Goal: Communication & Community: Answer question/provide support

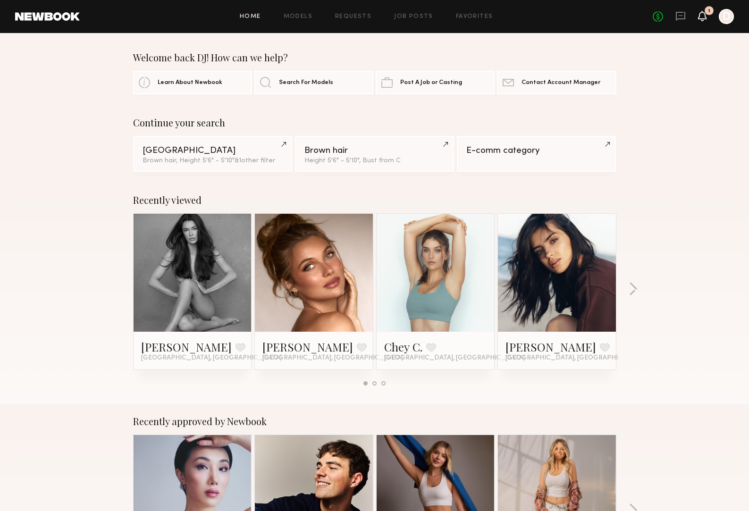
click at [702, 14] on icon at bounding box center [702, 15] width 8 height 7
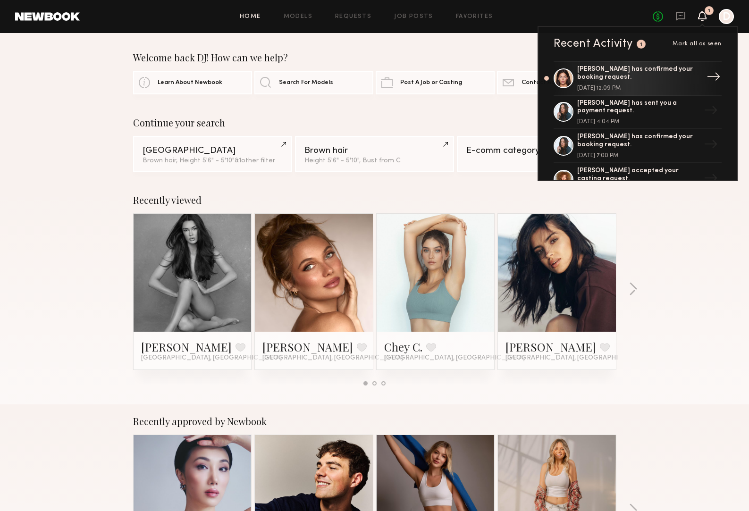
click at [655, 70] on div "Autumn J. has confirmed your booking request." at bounding box center [638, 74] width 123 height 16
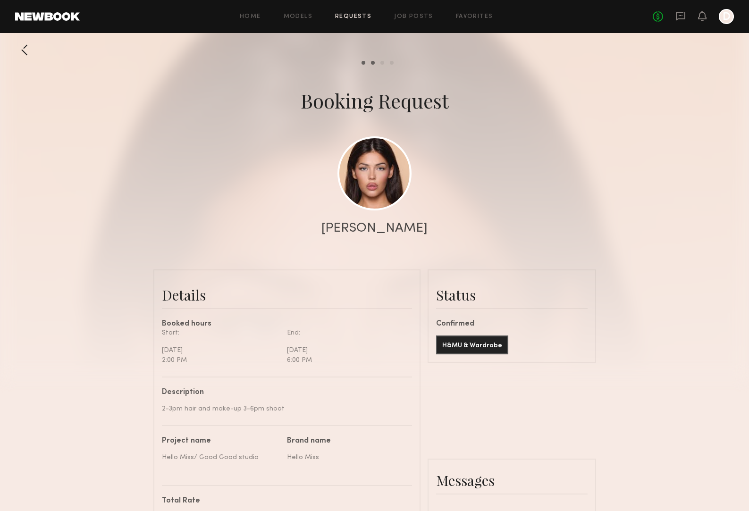
click at [368, 230] on div "[PERSON_NAME]" at bounding box center [374, 228] width 106 height 13
click at [373, 175] on link at bounding box center [374, 173] width 74 height 74
click at [37, 25] on header "Home Models Requests Job Posts Favorites Sign Out No fees up to $5,000 D" at bounding box center [374, 16] width 749 height 33
drag, startPoint x: 372, startPoint y: 165, endPoint x: 375, endPoint y: 172, distance: 7.2
click at [372, 166] on link at bounding box center [374, 173] width 74 height 74
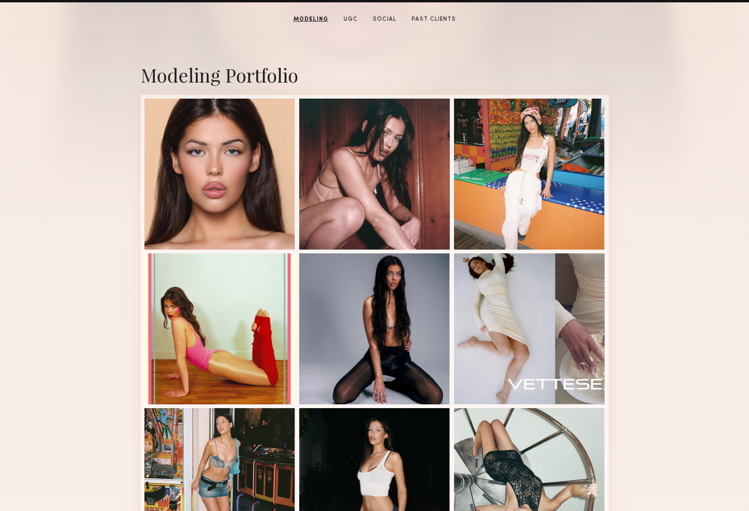
scroll to position [190, 0]
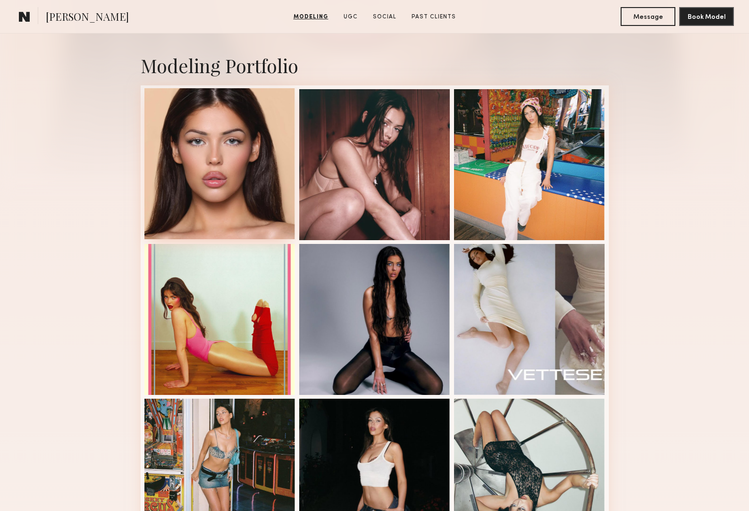
click at [273, 193] on div at bounding box center [219, 163] width 151 height 151
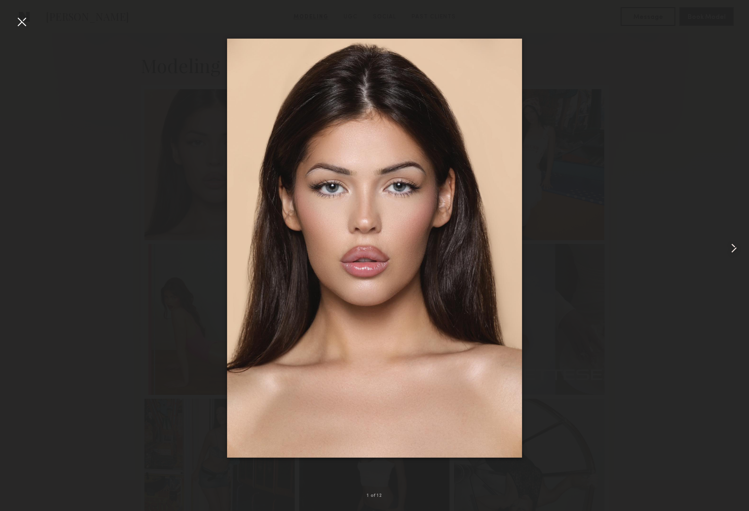
click at [737, 249] on common-icon at bounding box center [733, 248] width 15 height 15
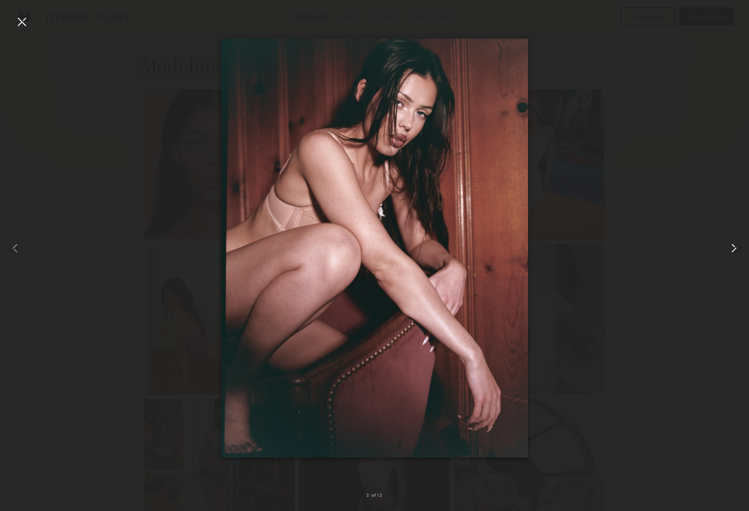
click at [733, 242] on common-icon at bounding box center [733, 248] width 15 height 15
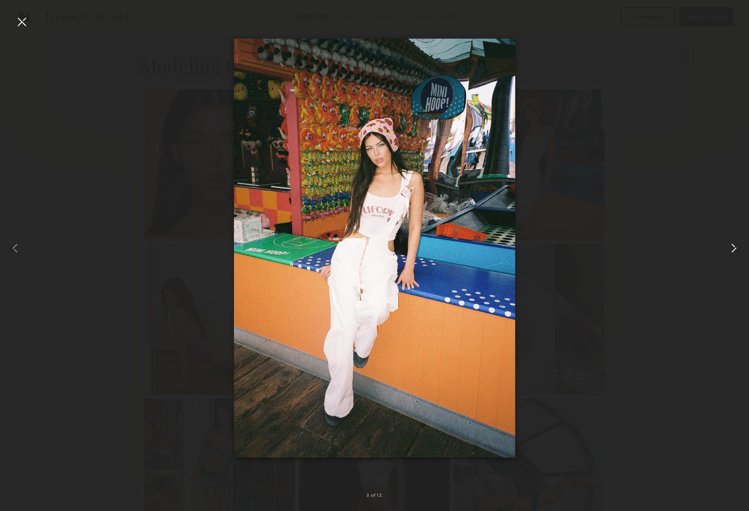
click at [731, 238] on div at bounding box center [734, 248] width 30 height 466
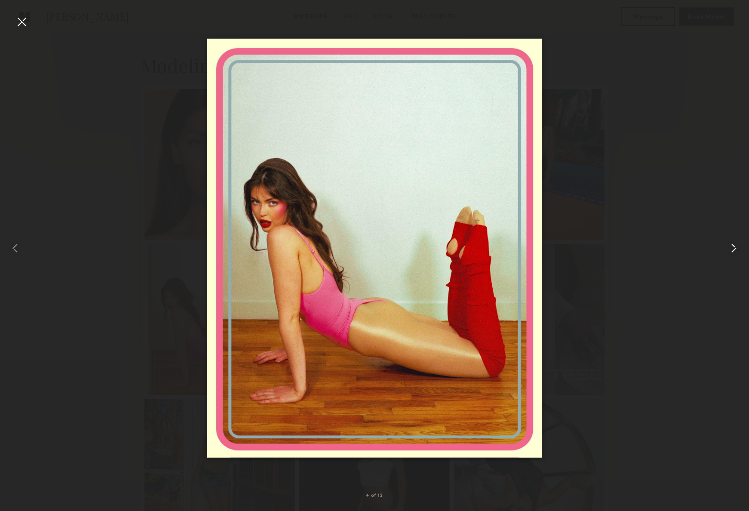
click at [733, 234] on div at bounding box center [734, 248] width 30 height 466
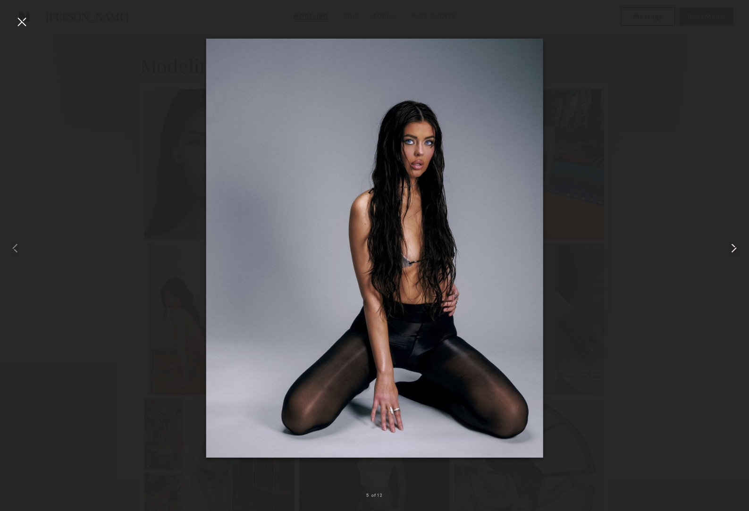
click at [733, 232] on div at bounding box center [734, 248] width 30 height 466
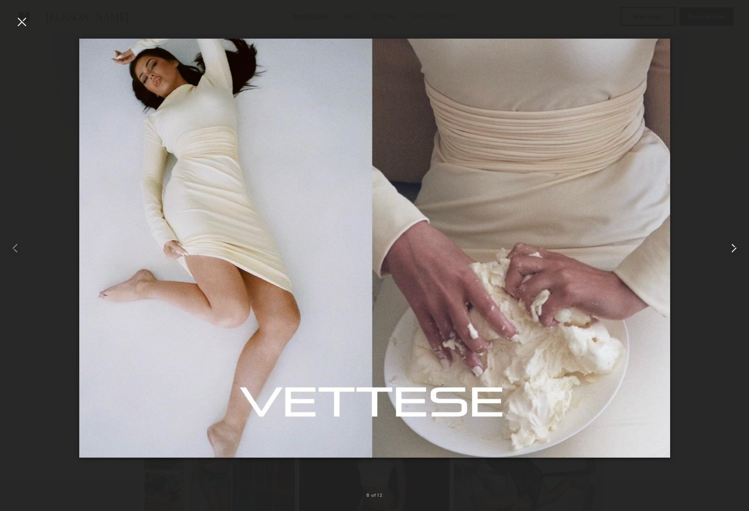
click at [732, 228] on div at bounding box center [734, 248] width 30 height 466
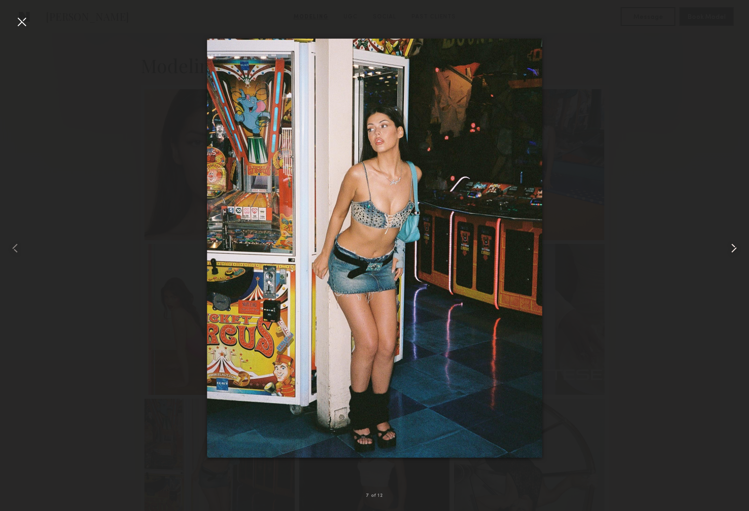
click at [733, 225] on div at bounding box center [734, 248] width 30 height 466
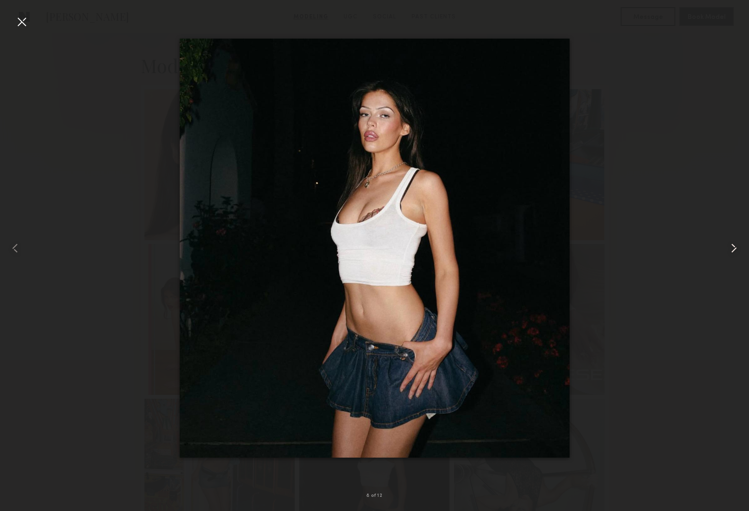
click at [733, 227] on div at bounding box center [734, 248] width 30 height 466
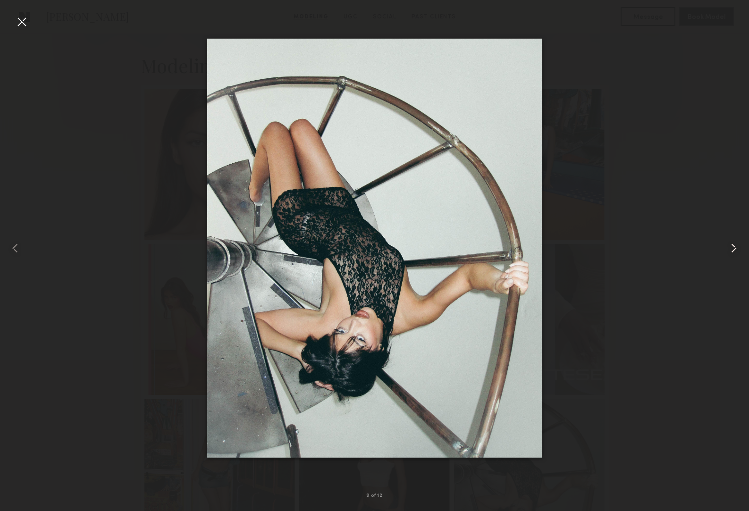
click at [733, 225] on div at bounding box center [734, 248] width 30 height 466
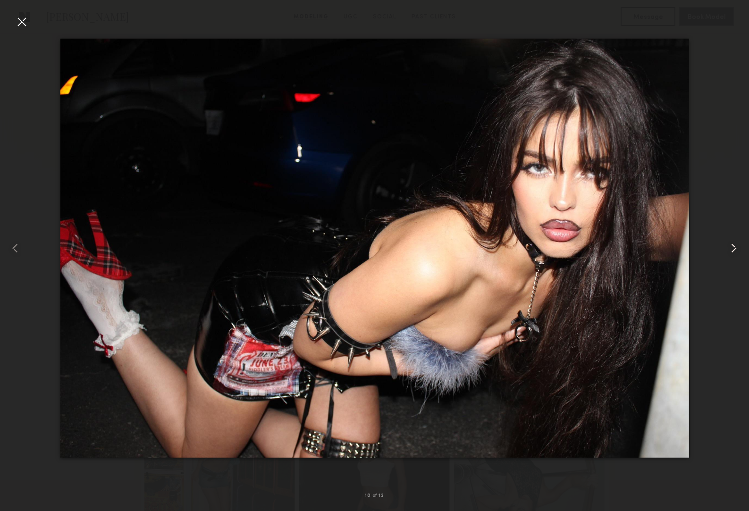
click at [733, 224] on div at bounding box center [734, 248] width 30 height 466
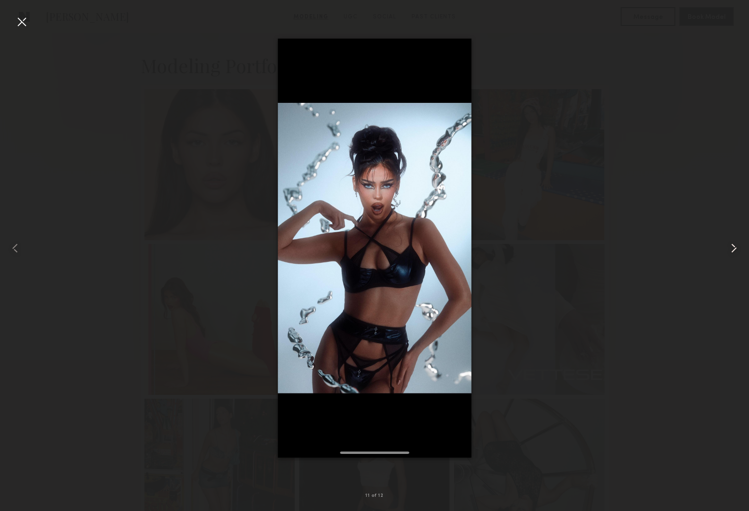
click at [733, 221] on div at bounding box center [734, 248] width 30 height 466
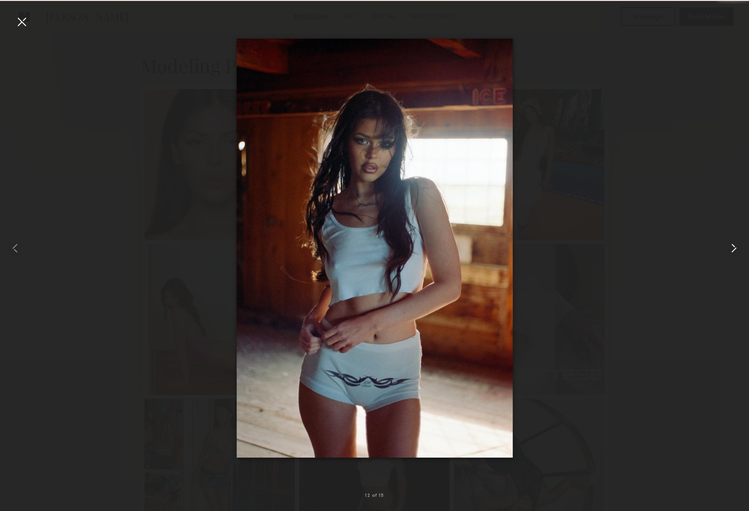
click at [733, 222] on div at bounding box center [734, 248] width 30 height 466
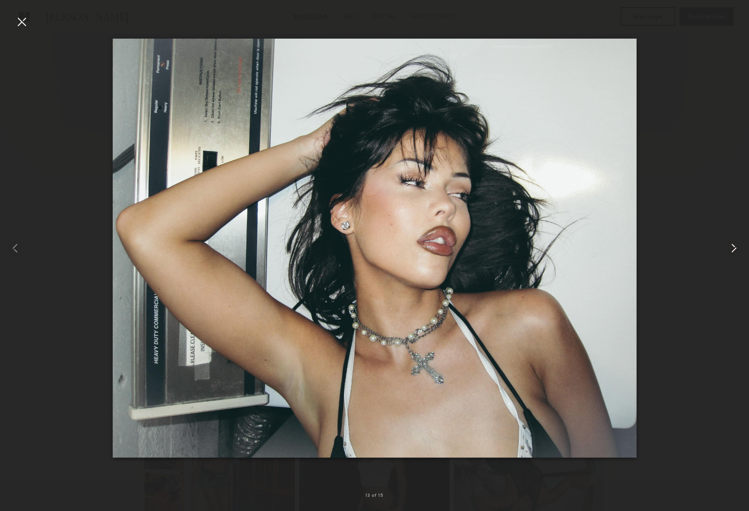
click at [733, 219] on div at bounding box center [734, 248] width 30 height 466
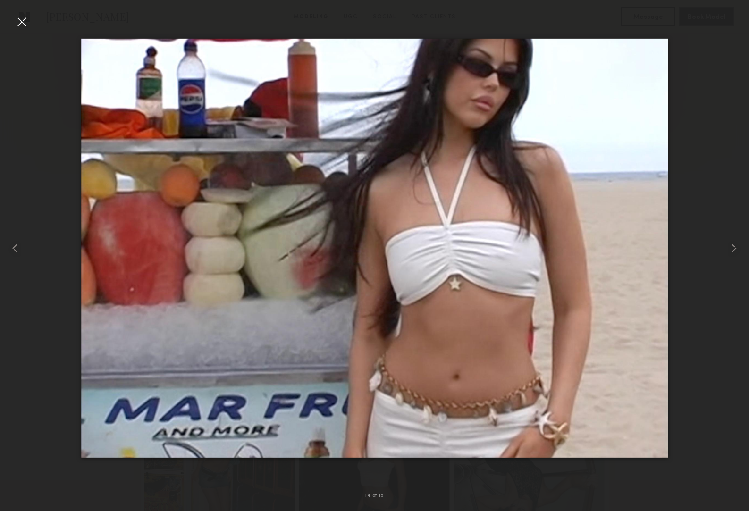
click at [22, 22] on div at bounding box center [21, 21] width 15 height 15
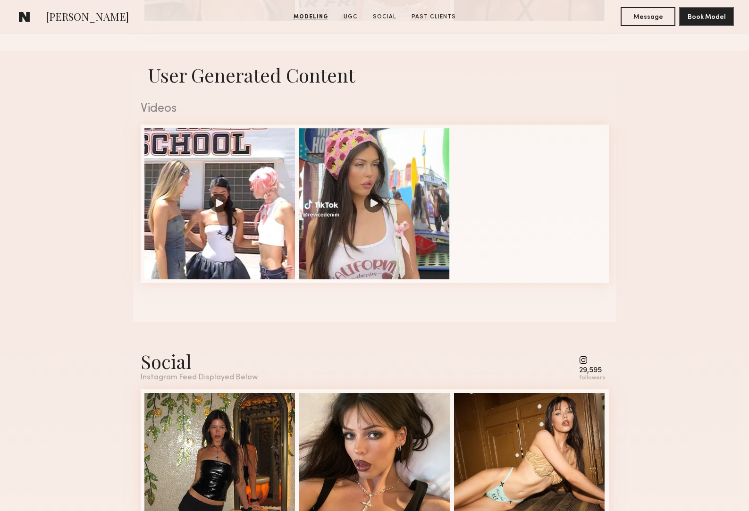
scroll to position [1023, 0]
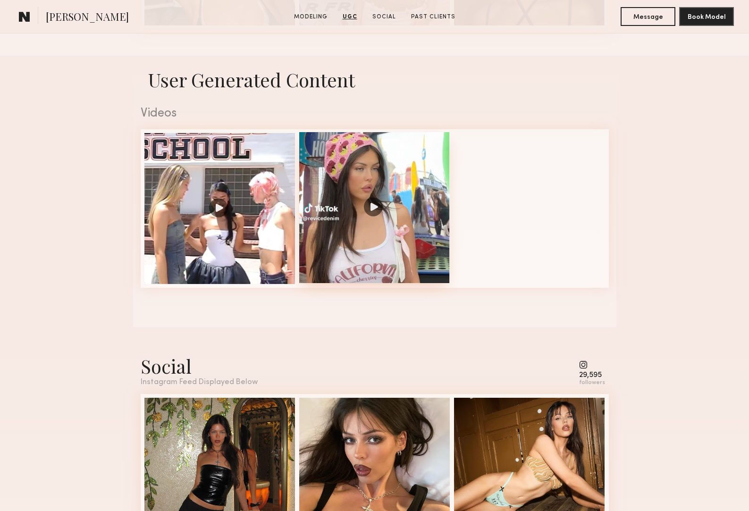
click at [384, 205] on div at bounding box center [374, 207] width 151 height 151
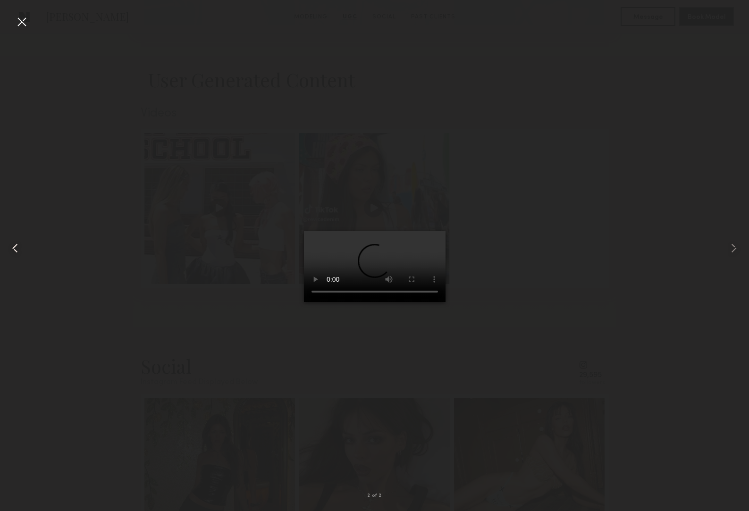
click at [19, 19] on div at bounding box center [21, 21] width 15 height 15
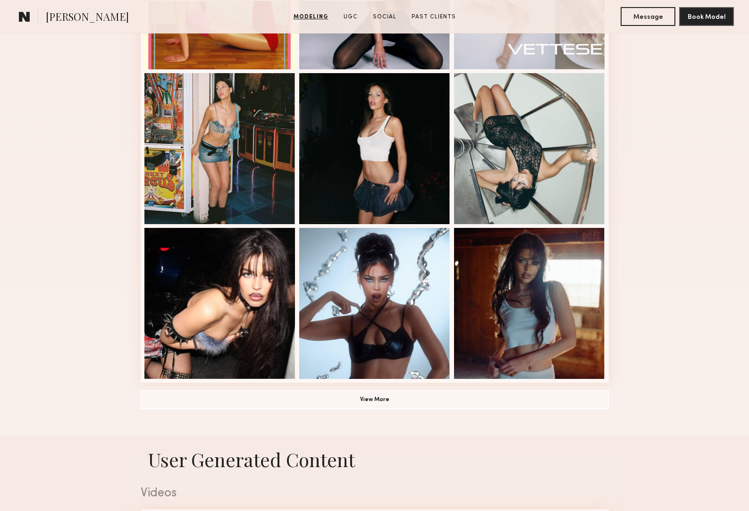
scroll to position [518, 0]
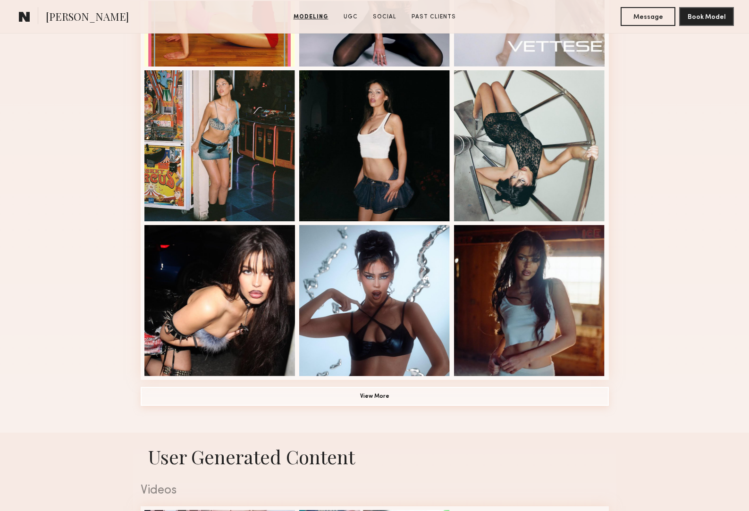
click at [401, 400] on button "View More" at bounding box center [375, 396] width 468 height 19
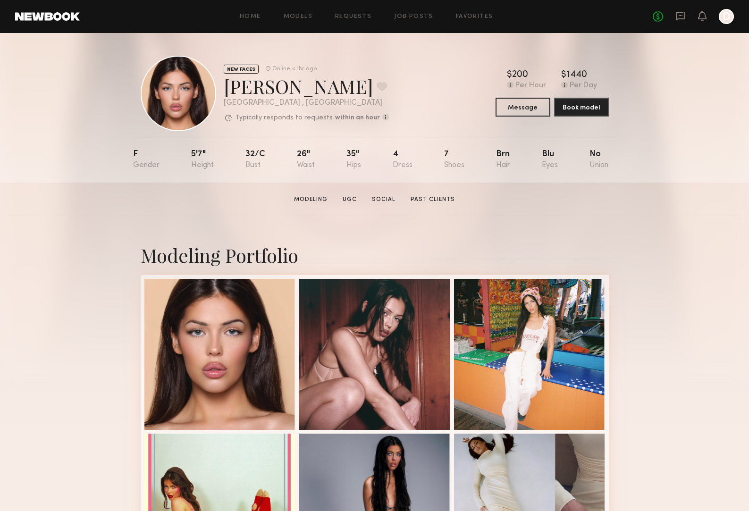
scroll to position [1, 0]
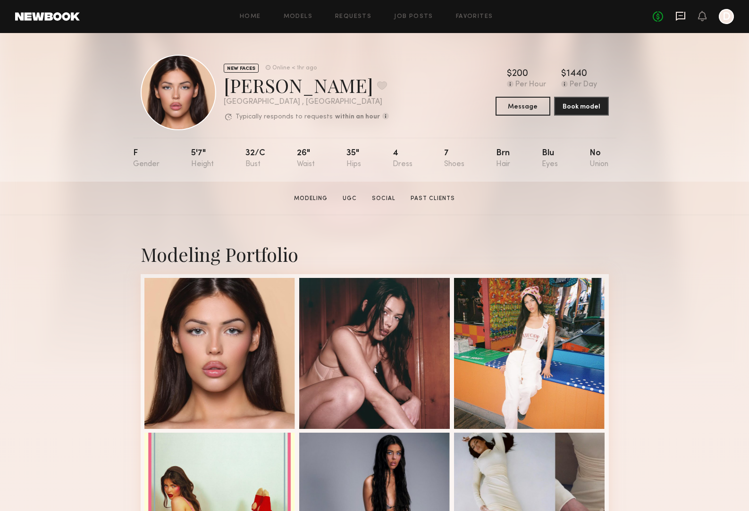
click at [676, 14] on icon at bounding box center [679, 16] width 9 height 9
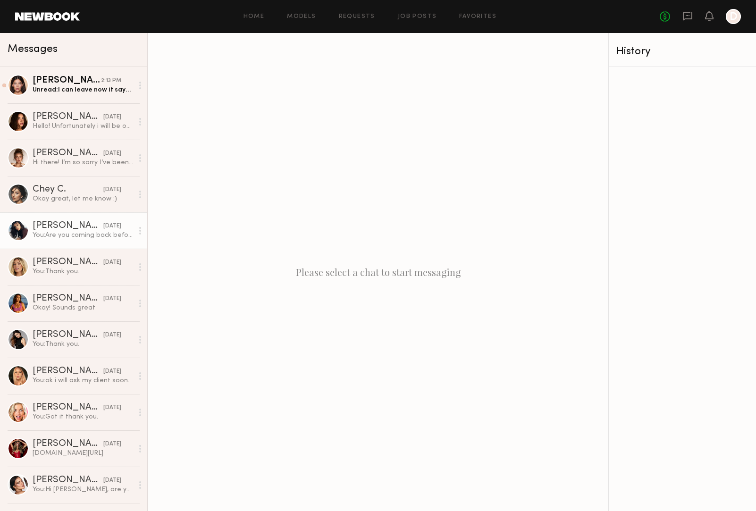
click at [49, 224] on div "[PERSON_NAME]" at bounding box center [68, 225] width 71 height 9
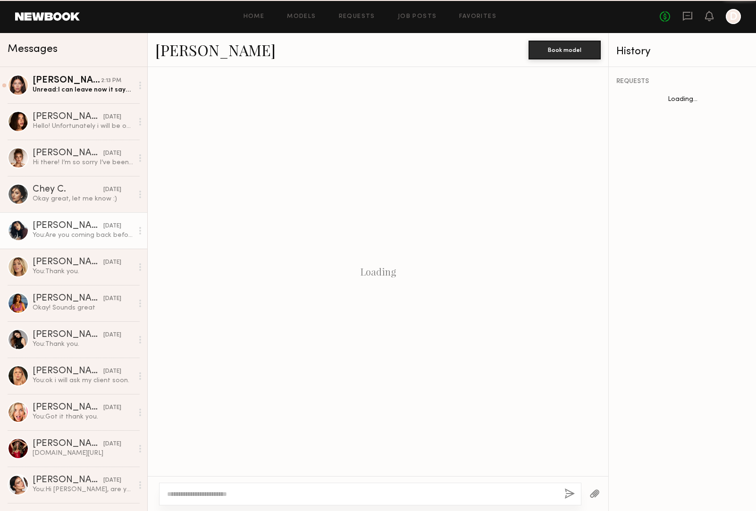
click at [49, 225] on div "[PERSON_NAME]" at bounding box center [68, 225] width 71 height 9
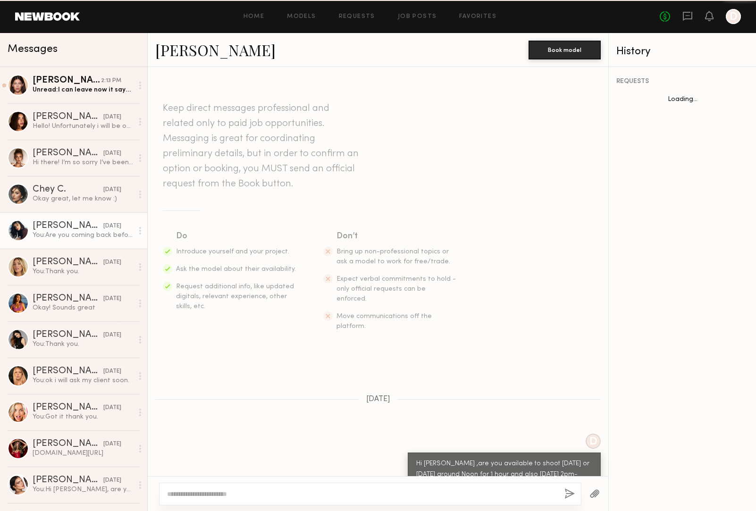
scroll to position [232, 0]
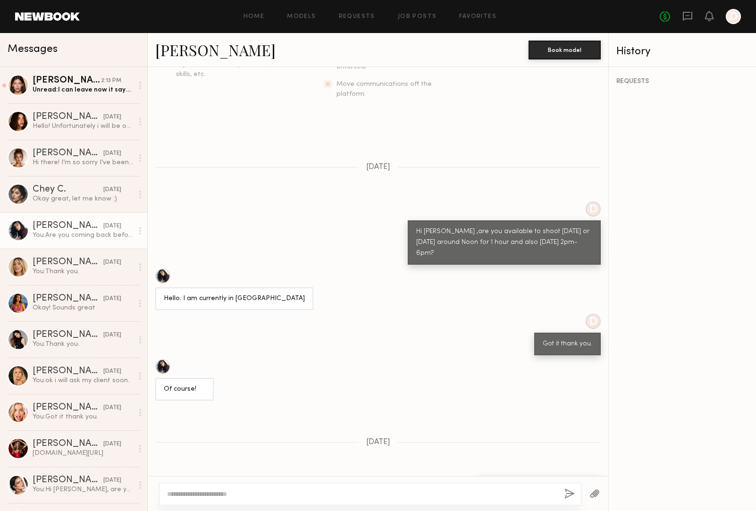
click at [186, 56] on link "[PERSON_NAME]" at bounding box center [215, 50] width 120 height 20
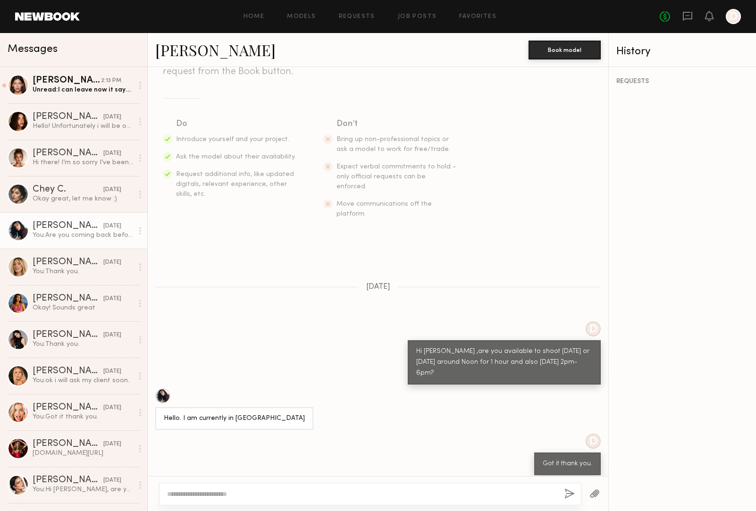
scroll to position [0, 0]
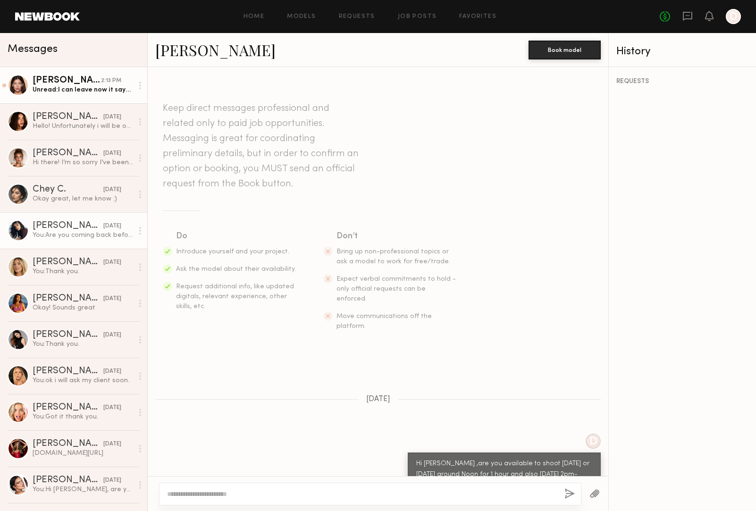
click at [69, 93] on div "Unread: I can leave now it says the drive is 50 minutes I apologize!! I’m on my…" at bounding box center [83, 89] width 100 height 9
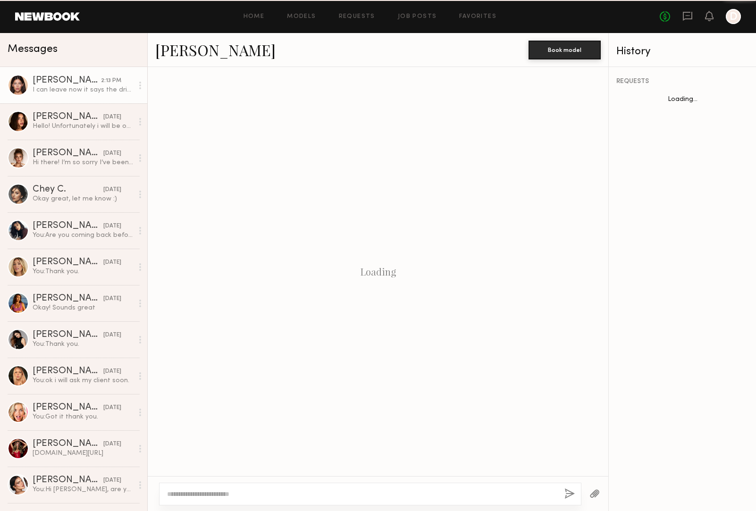
click at [69, 92] on div "I can leave now it says the drive is 50 minutes I apologize!! I’m on my way" at bounding box center [83, 89] width 100 height 9
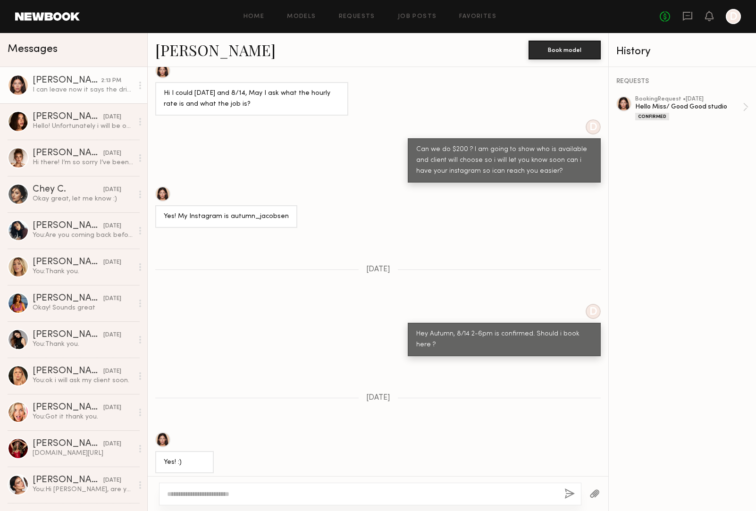
scroll to position [494, 0]
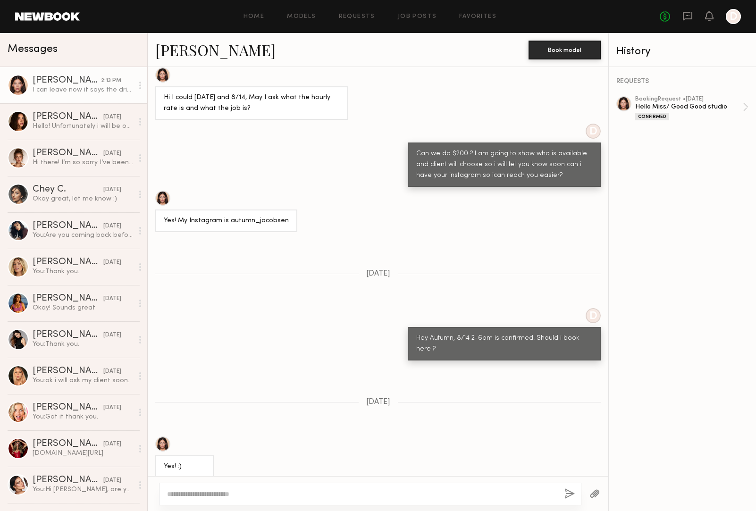
drag, startPoint x: 600, startPoint y: 227, endPoint x: 602, endPoint y: 219, distance: 8.2
click at [600, 207] on div "Keep direct messages professional and related only to paid job opportunities. M…" at bounding box center [378, 271] width 460 height 409
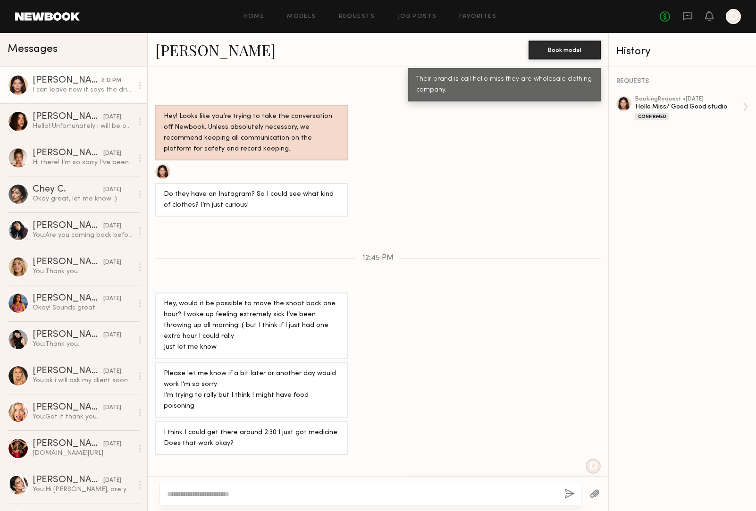
scroll to position [1072, 0]
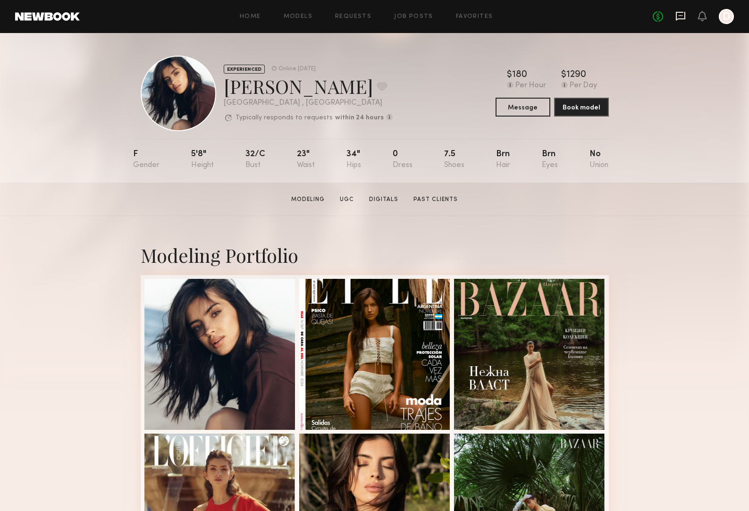
click at [684, 18] on icon at bounding box center [679, 16] width 9 height 9
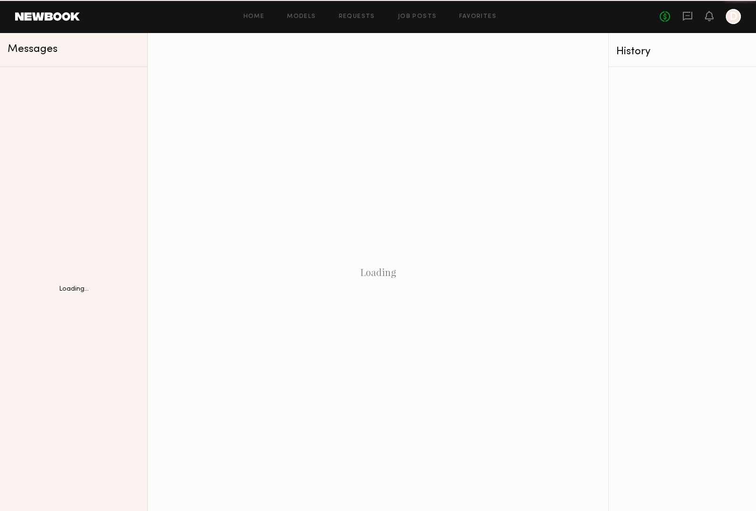
click at [681, 14] on div "No fees up to $5,000 D" at bounding box center [699, 16] width 81 height 15
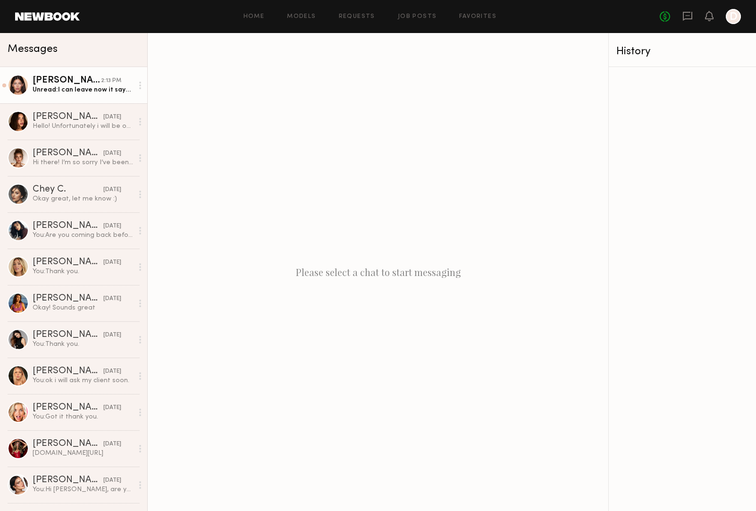
click at [89, 88] on div "Unread: I can leave now it says the drive is 50 minutes I apologize!! I’m on my…" at bounding box center [83, 89] width 100 height 9
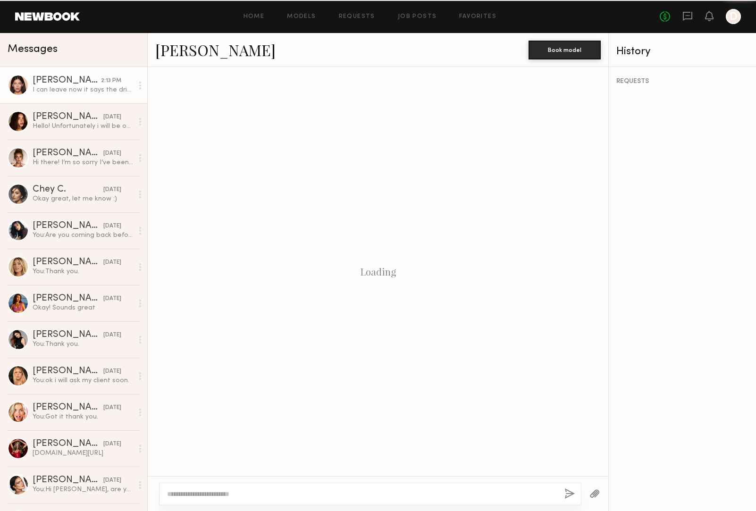
click at [89, 88] on div "I can leave now it says the drive is 50 minutes I apologize!! I’m on my way" at bounding box center [83, 89] width 100 height 9
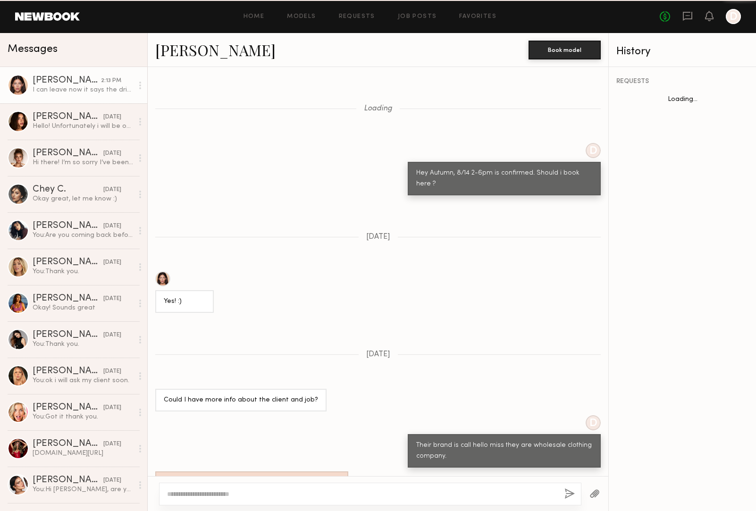
scroll to position [433, 0]
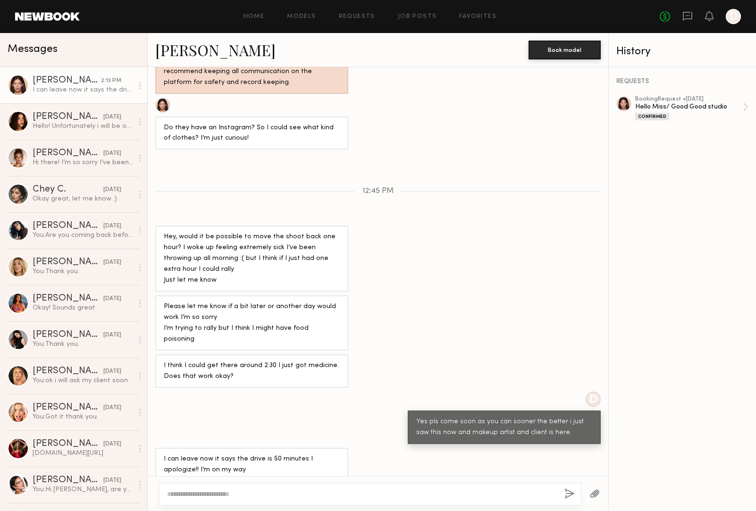
click at [190, 490] on textarea at bounding box center [362, 493] width 390 height 9
click at [196, 495] on textarea at bounding box center [362, 493] width 390 height 9
